Goal: Check status: Check status

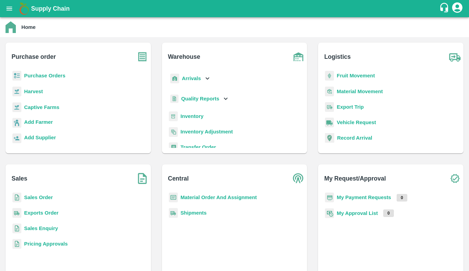
click at [42, 79] on p "Purchase Orders" at bounding box center [44, 76] width 41 height 8
click at [39, 75] on b "Purchase Orders" at bounding box center [44, 76] width 41 height 6
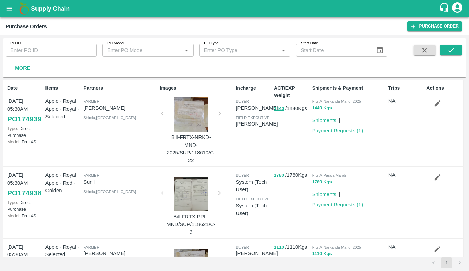
click at [38, 52] on input "PO ID" at bounding box center [51, 50] width 91 height 13
type input "174390"
click at [446, 55] on button "submit" at bounding box center [451, 50] width 22 height 10
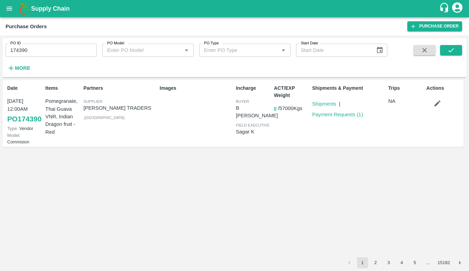
click at [19, 125] on link "PO 174390" at bounding box center [24, 119] width 34 height 12
click at [317, 105] on link "Shipments" at bounding box center [324, 104] width 24 height 6
click at [327, 117] on link "Payment Requests ( 1 )" at bounding box center [337, 115] width 51 height 6
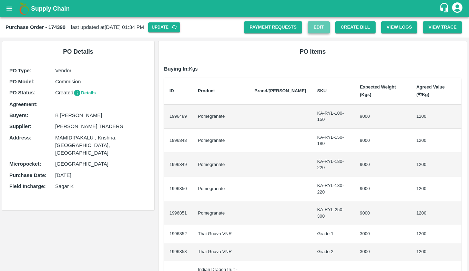
click at [310, 32] on link "Edit" at bounding box center [319, 27] width 22 height 12
click at [59, 29] on b "Purchase Order - 174390" at bounding box center [36, 27] width 60 height 6
copy b "174390"
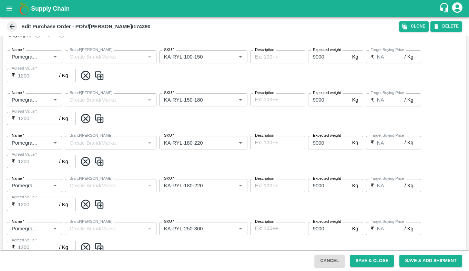
scroll to position [327, 0]
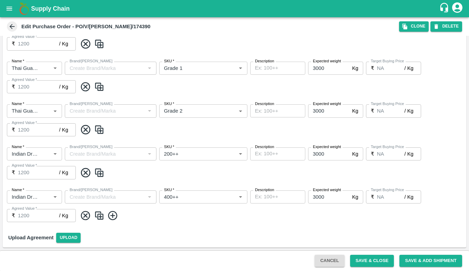
click at [12, 27] on icon at bounding box center [12, 26] width 5 height 5
